Goal: Find specific fact: Find specific fact

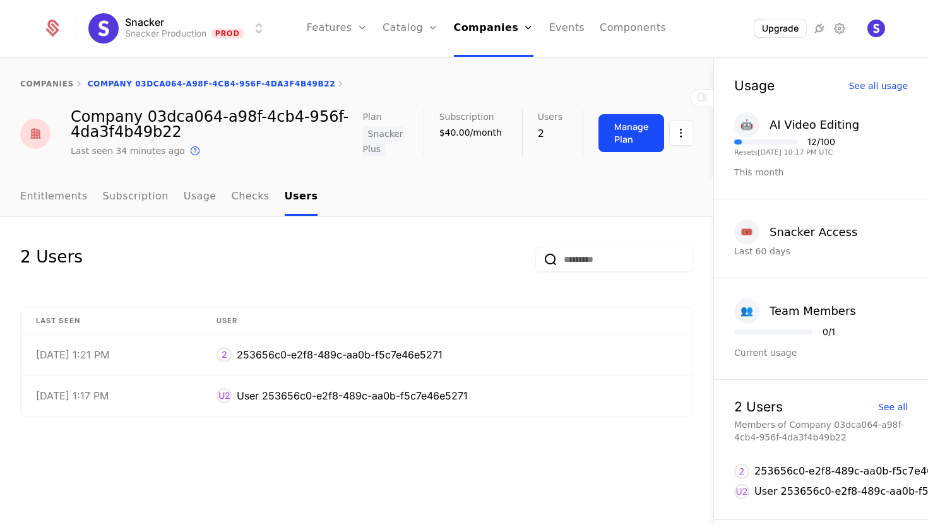
click at [491, 54] on div "Companies Users" at bounding box center [498, 72] width 88 height 61
click at [494, 64] on link "Companies" at bounding box center [498, 62] width 58 height 10
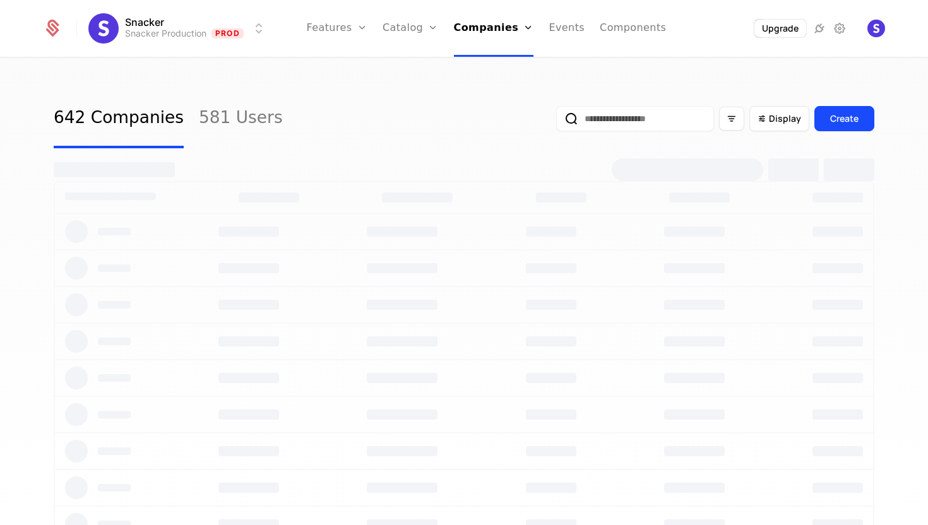
click at [600, 119] on input "email" at bounding box center [635, 118] width 158 height 25
paste input "**********"
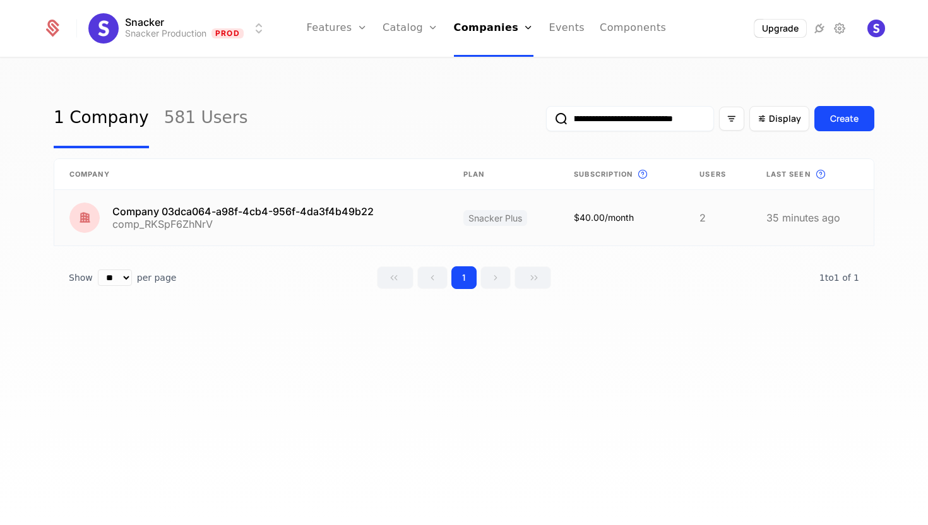
type input "**********"
click at [277, 215] on link at bounding box center [251, 218] width 394 height 56
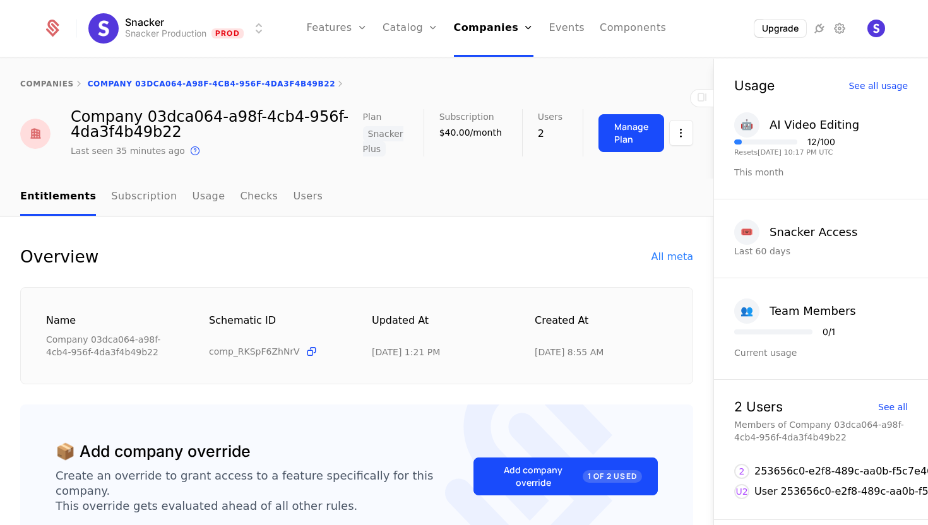
click at [293, 201] on link "Users" at bounding box center [308, 197] width 30 height 37
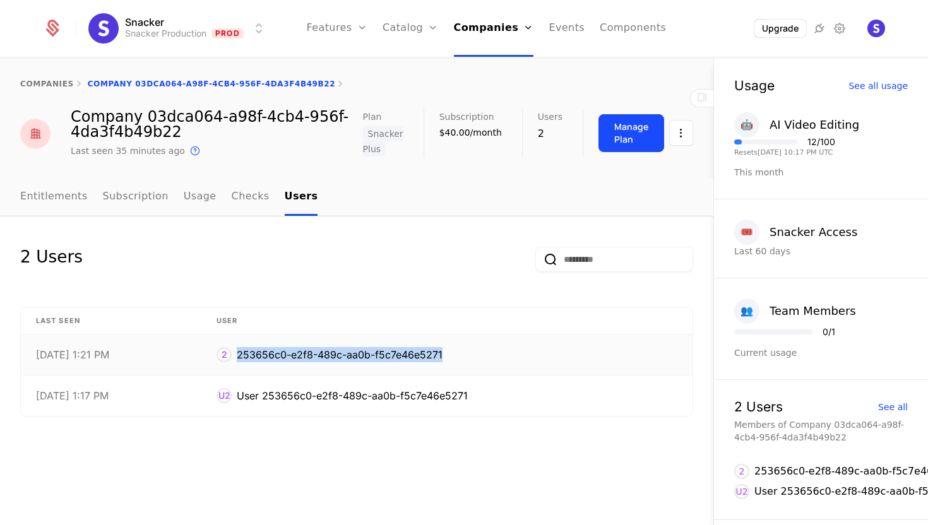
drag, startPoint x: 455, startPoint y: 353, endPoint x: 238, endPoint y: 356, distance: 217.1
click at [238, 356] on div "2 253656c0-e2f8-489c-aa0b-f5c7e46e5271" at bounding box center [446, 354] width 461 height 15
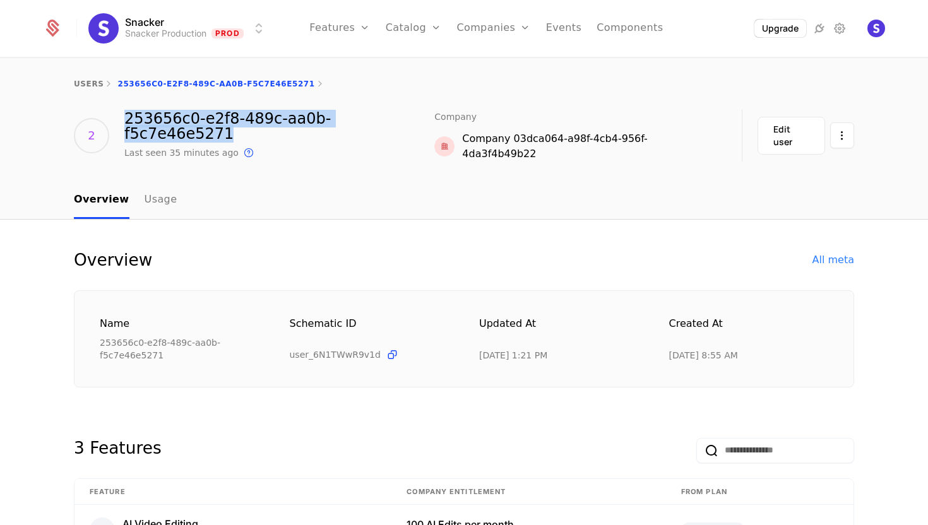
drag, startPoint x: 421, startPoint y: 124, endPoint x: 121, endPoint y: 122, distance: 300.4
click at [121, 122] on div "2 253656c0-e2f8-489c-aa0b-f5c7e46e5271 Last seen 35 minutes ago This is the dat…" at bounding box center [464, 135] width 780 height 52
copy div "253656c0-e2f8-489c-aa0b-f5c7e46e5271"
click at [478, 35] on link "Companies" at bounding box center [493, 28] width 74 height 57
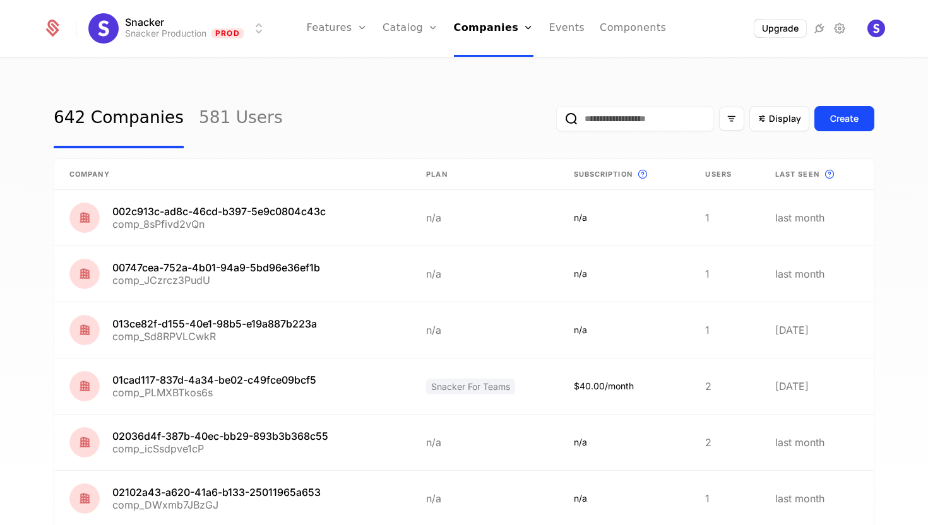
click at [489, 74] on div "Companies Users" at bounding box center [498, 72] width 88 height 61
click at [579, 117] on input "email" at bounding box center [635, 118] width 158 height 25
paste input "**********"
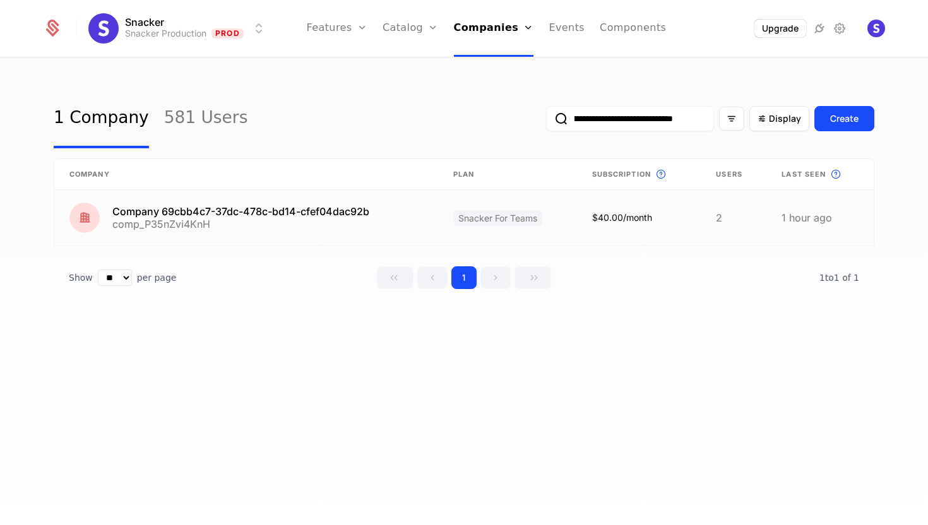
type input "**********"
click at [314, 214] on link at bounding box center [246, 218] width 384 height 56
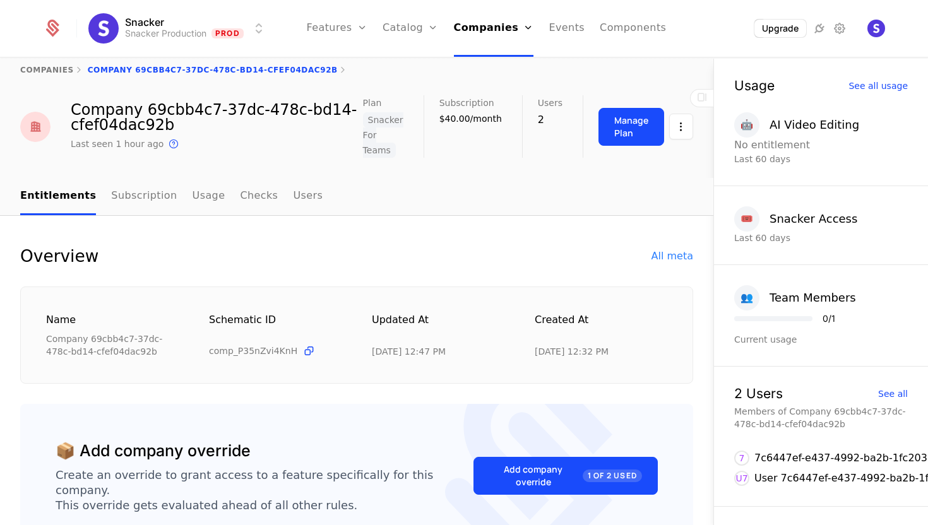
scroll to position [16, 0]
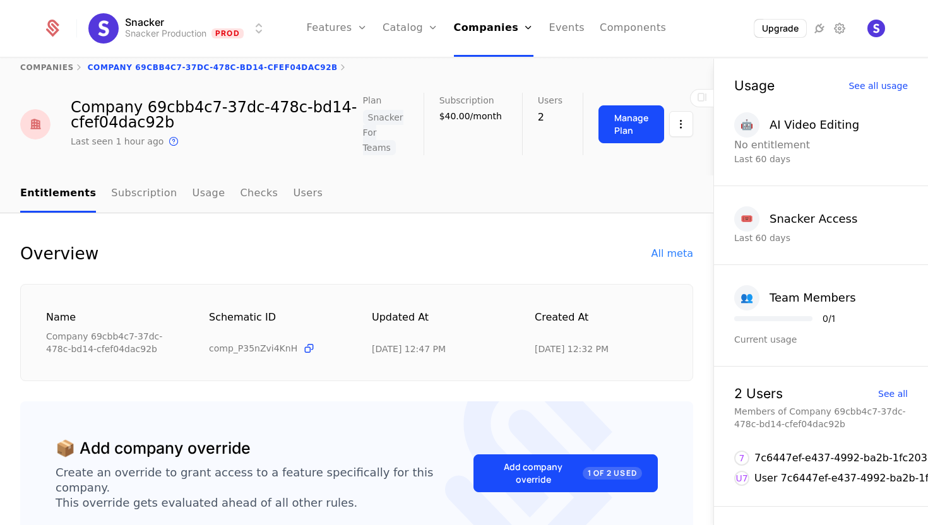
click at [293, 187] on link "Users" at bounding box center [308, 193] width 30 height 37
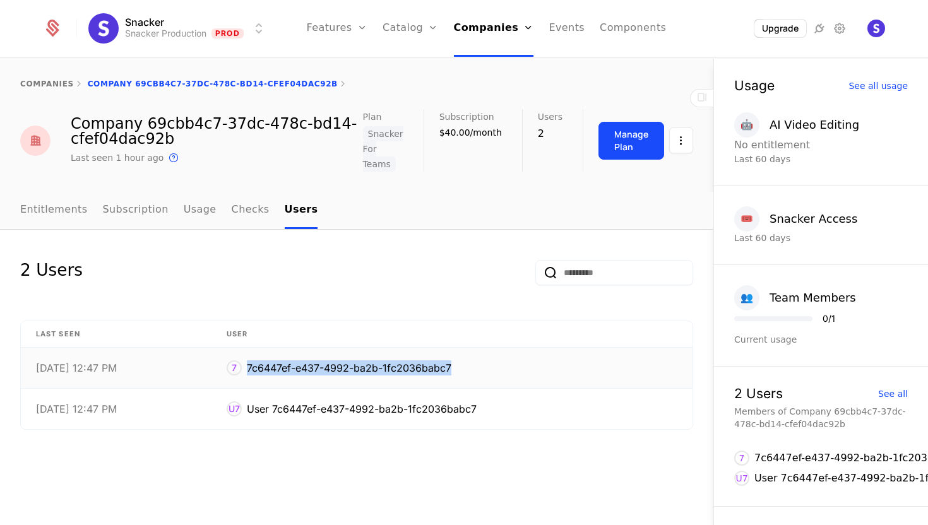
drag, startPoint x: 460, startPoint y: 367, endPoint x: 254, endPoint y: 367, distance: 206.4
click at [254, 367] on div "7 7c6447ef-e437-4992-ba2b-1fc2036babc7" at bounding box center [452, 367] width 451 height 15
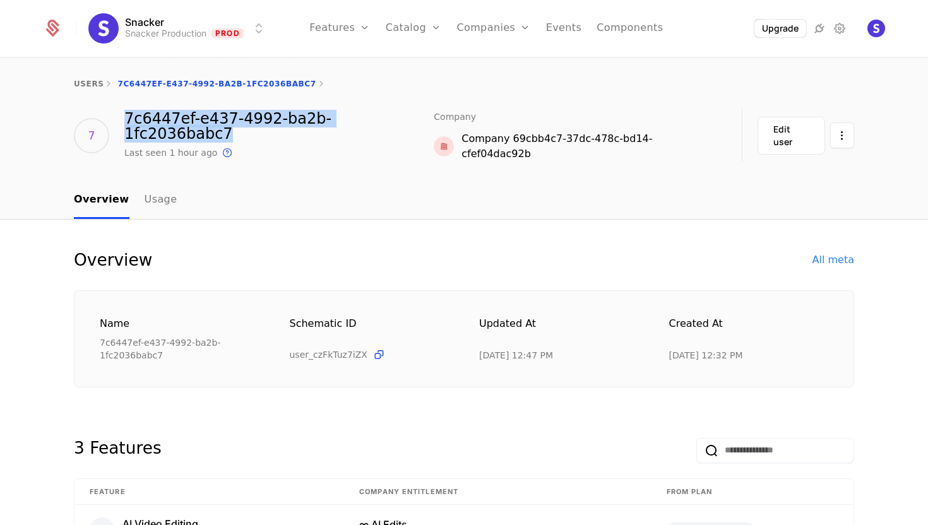
drag, startPoint x: 415, startPoint y: 120, endPoint x: 124, endPoint y: 123, distance: 291.0
click at [124, 123] on div "7c6447ef-e437-4992-ba2b-1fc2036babc7" at bounding box center [278, 126] width 309 height 30
copy div "7c6447ef-e437-4992-ba2b-1fc2036babc7"
